Goal: Task Accomplishment & Management: Manage account settings

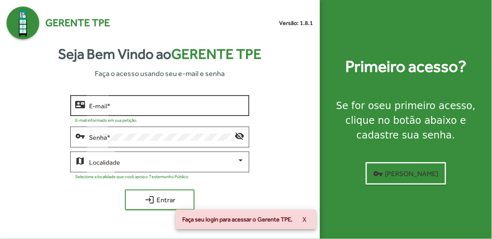
click at [213, 109] on input "E-mail *" at bounding box center [166, 105] width 155 height 7
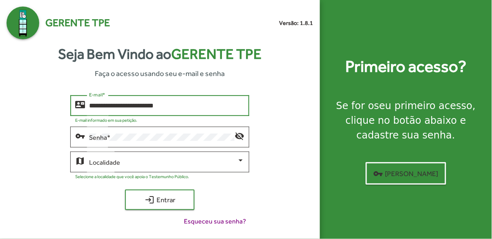
type input "**********"
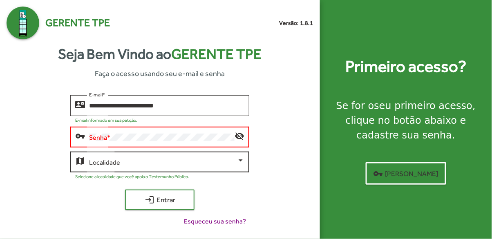
click at [218, 172] on div "Localidade" at bounding box center [166, 161] width 155 height 22
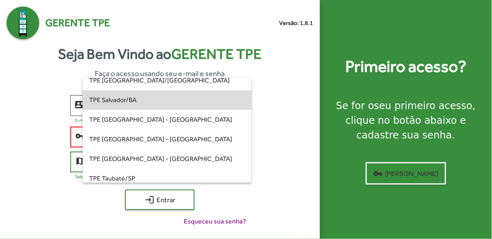
scroll to position [204, 0]
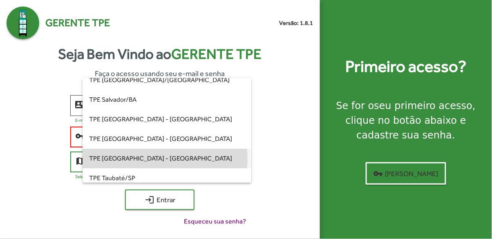
click at [161, 158] on span "TPE [GEOGRAPHIC_DATA] - [GEOGRAPHIC_DATA]" at bounding box center [166, 159] width 155 height 20
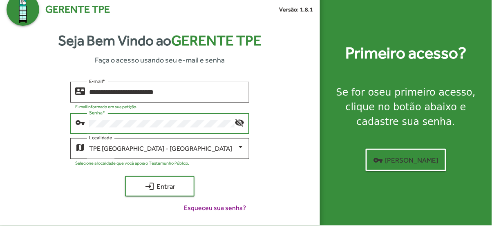
scroll to position [39, 0]
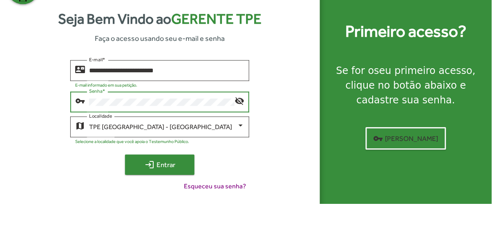
click at [176, 192] on span "login Entrar" at bounding box center [159, 199] width 55 height 15
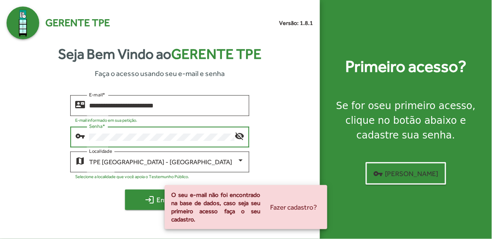
click at [154, 195] on mat-icon "login" at bounding box center [150, 200] width 10 height 10
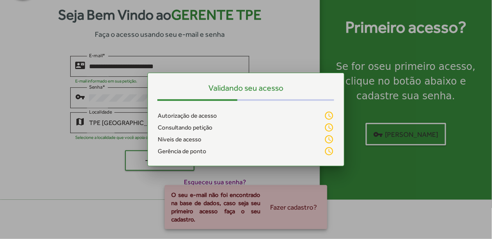
scroll to position [0, 0]
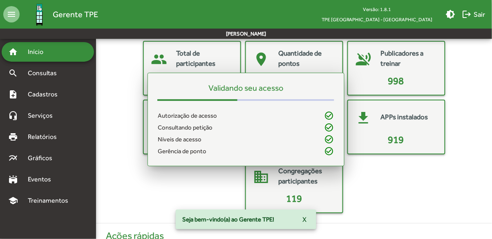
scroll to position [39, 0]
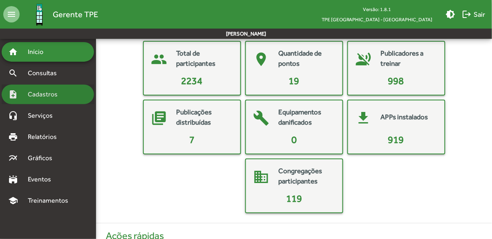
click at [56, 100] on div "note_add Cadastros" at bounding box center [48, 95] width 92 height 20
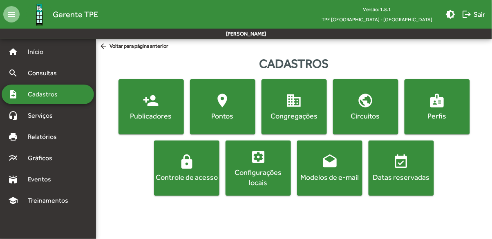
click at [227, 113] on div "Pontos" at bounding box center [223, 116] width 62 height 10
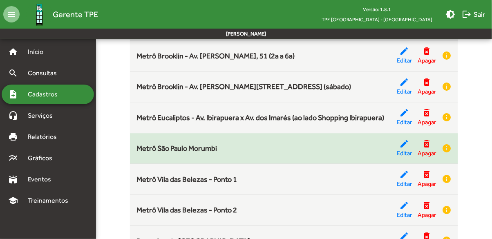
scroll to position [427, 0]
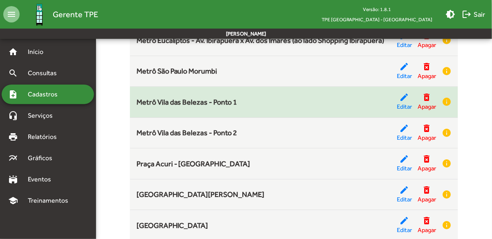
click at [401, 99] on mat-icon "edit" at bounding box center [404, 97] width 10 height 10
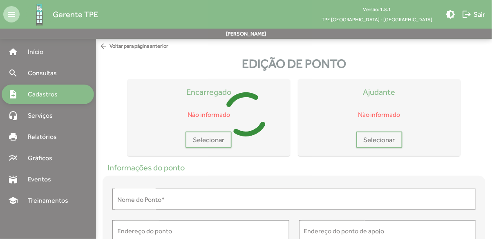
type input "**********"
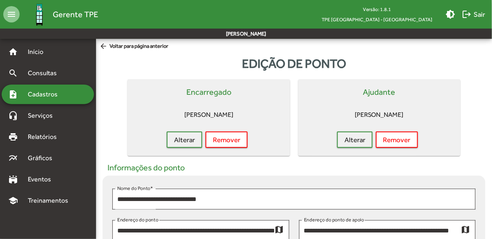
click at [150, 45] on span "arrow_back Voltar para página anterior" at bounding box center [133, 46] width 69 height 9
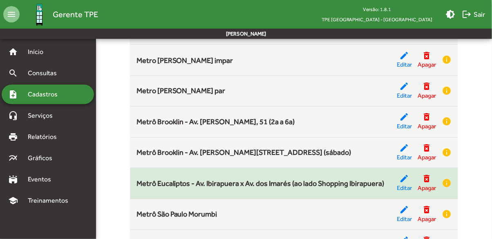
scroll to position [284, 0]
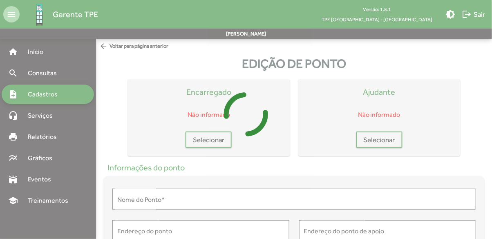
type input "**********"
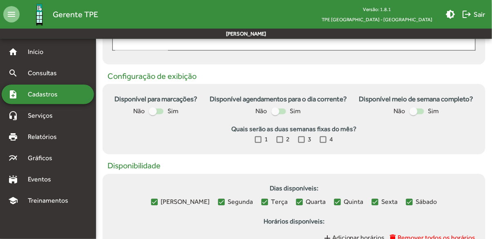
scroll to position [238, 0]
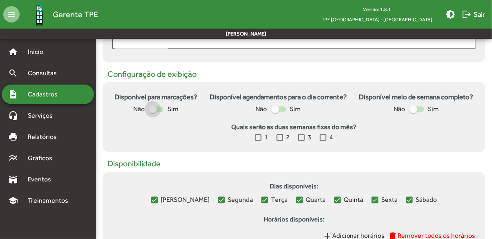
click at [147, 112] on div "Não Sim" at bounding box center [155, 110] width 45 height 10
click at [156, 104] on div "Disponível para marcações? Não Sim" at bounding box center [155, 103] width 83 height 22
click at [158, 111] on div at bounding box center [156, 110] width 15 height 6
click at [287, 110] on div "Não Sim" at bounding box center [278, 110] width 45 height 10
click at [283, 107] on div at bounding box center [278, 110] width 15 height 6
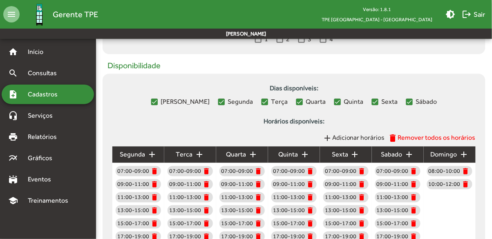
scroll to position [369, 0]
